Goal: Communication & Community: Answer question/provide support

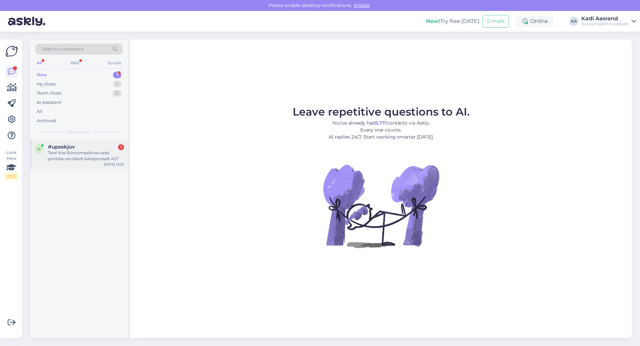
click at [64, 154] on div "Tere! Kas Büroomaailmas saab printida värviliselt kahepoolselt A2?" at bounding box center [86, 156] width 76 height 12
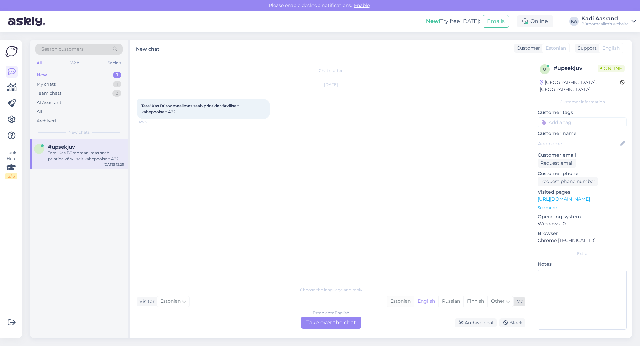
click at [399, 301] on div "Estonian" at bounding box center [400, 301] width 27 height 10
click at [336, 318] on div "Estonian to Estonian Take over the chat" at bounding box center [331, 323] width 60 height 12
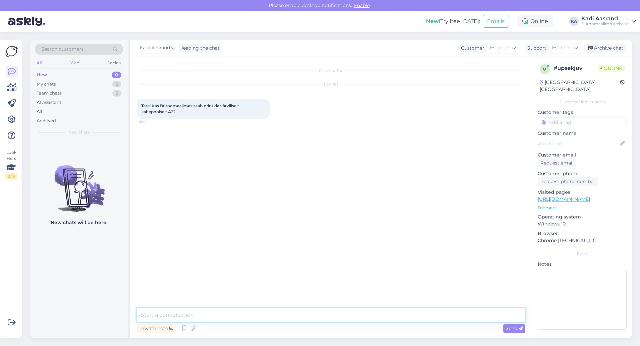
click at [331, 313] on textarea at bounding box center [331, 315] width 388 height 14
type textarea "Tere, saab [PERSON_NAME] aga siis seda ainult [GEOGRAPHIC_DATA] [GEOGRAPHIC_DAT…"
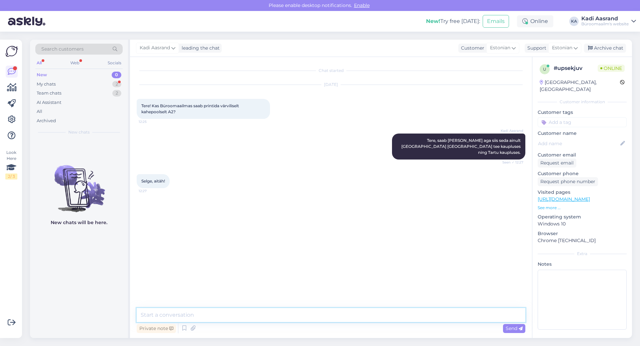
click at [204, 309] on textarea at bounding box center [331, 315] width 388 height 14
type textarea "[PERSON_NAME] [PERSON_NAME] päeva"
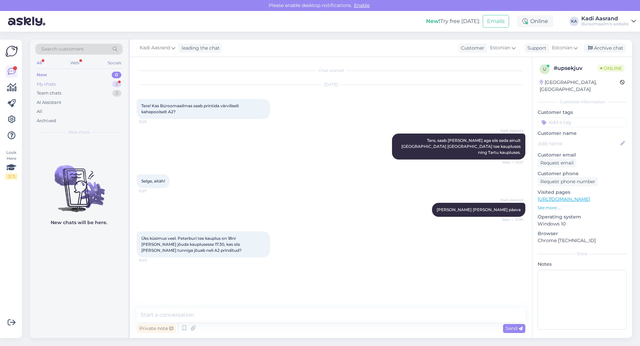
click at [72, 84] on div "My chats 2" at bounding box center [78, 84] width 87 height 9
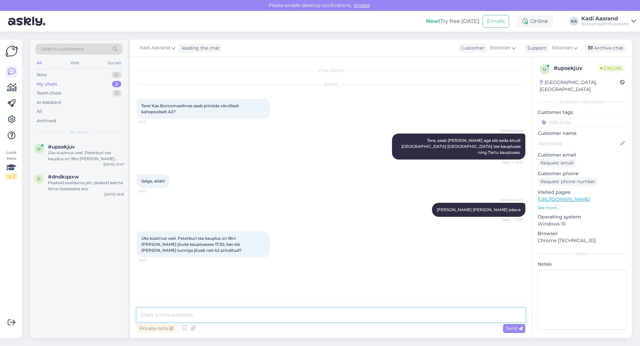
click at [229, 316] on textarea at bounding box center [331, 315] width 388 height 14
paste textarea "[PHONE_NUMBER] [EMAIL_ADDRESS][PERSON_NAME][DOMAIN_NAME]"
type textarea "Soovitan selline asi täpsemaöt teenusteletist üle küsida [PHONE_NUMBER] [EMAIL_…"
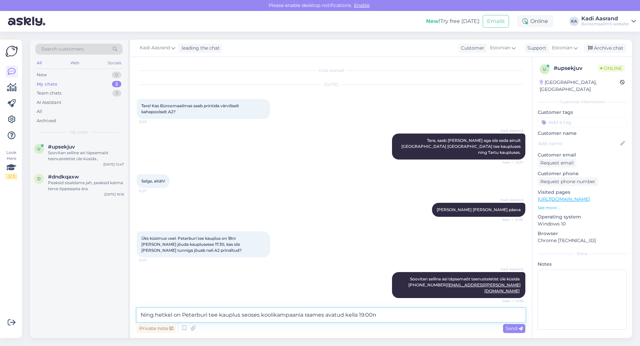
type textarea "Ning hetkel on Peterburi tee kauplus seoses koolikampaania raames avatud kella …"
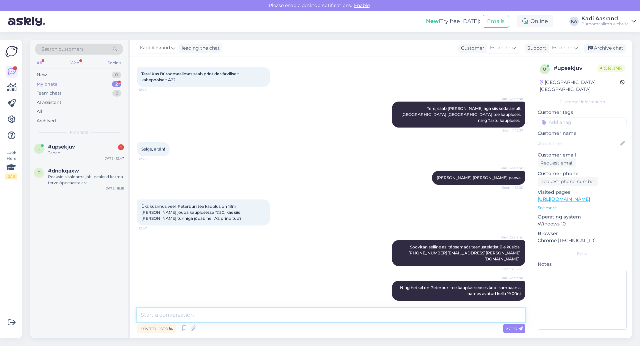
scroll to position [61, 0]
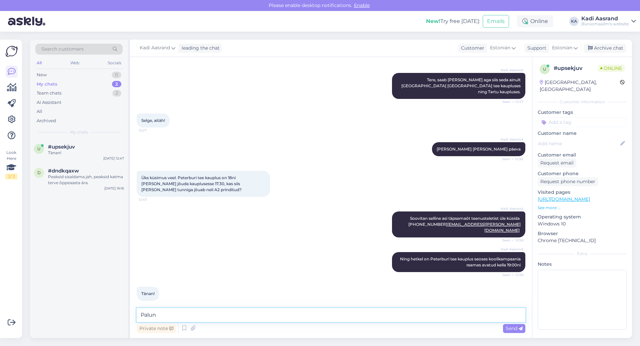
type textarea "Palun!"
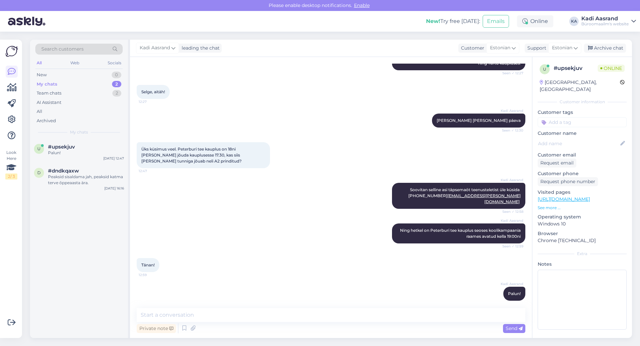
click at [240, 269] on div "Tänan! 12:59" at bounding box center [331, 265] width 388 height 29
